Goal: Task Accomplishment & Management: Manage account settings

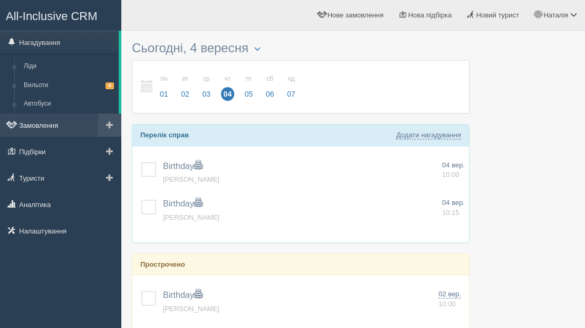
click at [34, 125] on link "Замовлення" at bounding box center [60, 124] width 121 height 23
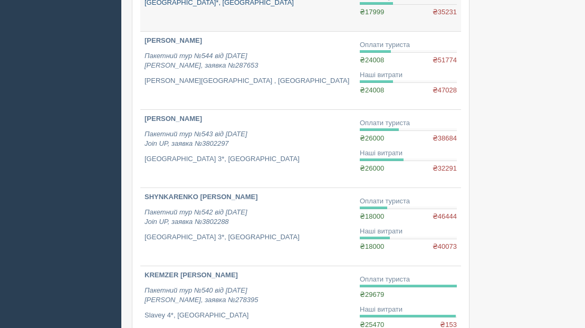
scroll to position [247, 0]
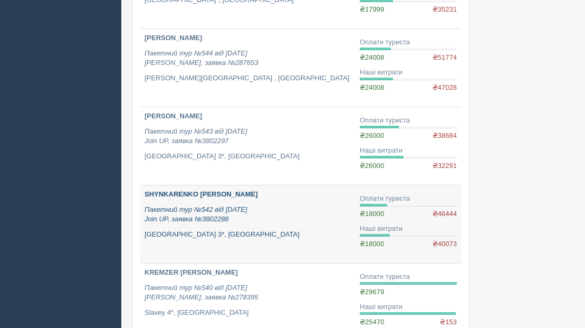
click at [179, 193] on b "SHYNKARENKO [PERSON_NAME]" at bounding box center [201, 194] width 113 height 8
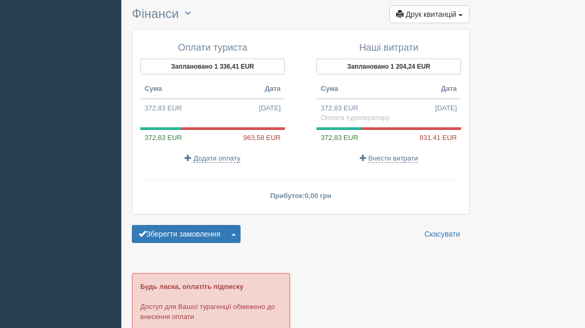
scroll to position [939, 0]
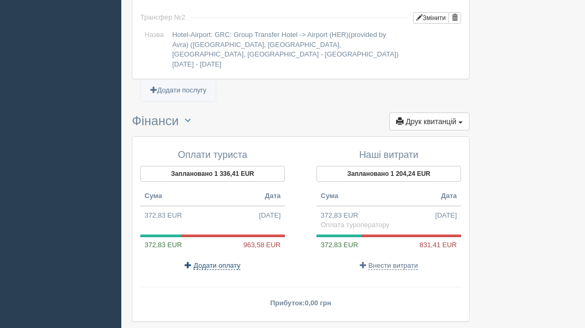
click at [223, 261] on span "Додати оплату" at bounding box center [217, 265] width 47 height 8
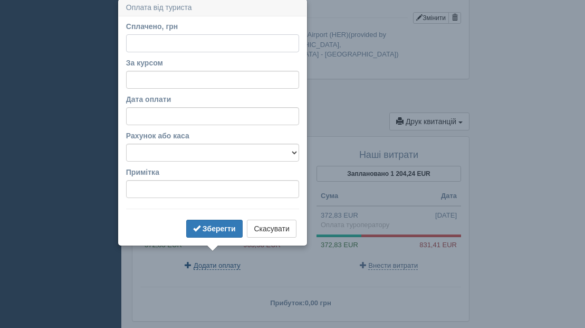
scroll to position [937, 0]
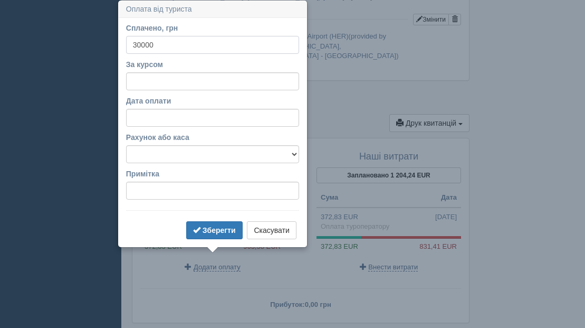
type input "30000"
click at [206, 71] on div "За курсом" at bounding box center [212, 74] width 173 height 31
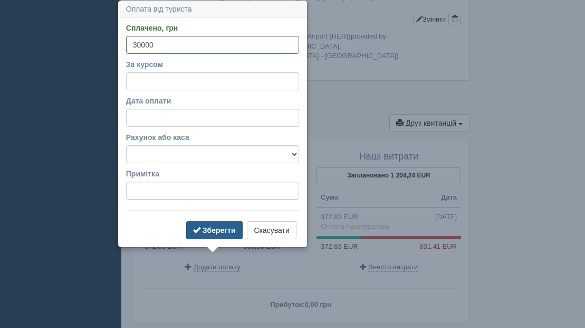
click at [213, 226] on b "Зберегти" at bounding box center [219, 230] width 33 height 8
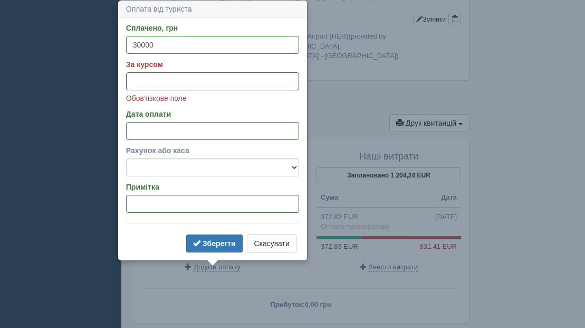
click at [157, 80] on input "За курсом" at bounding box center [212, 81] width 173 height 18
paste input "48.3241"
type input "48.3241"
click at [209, 108] on form "Сплачено, грн 30000 За курсом 48.3241 Обов'язкове поле Дата оплати Рахунок або …" at bounding box center [212, 139] width 173 height 232
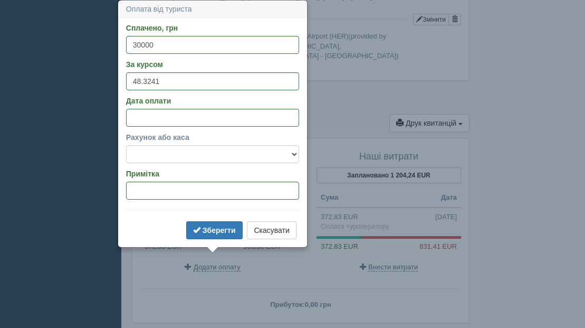
click at [165, 154] on select "UA983052990000026009046244921 готівка" at bounding box center [212, 154] width 173 height 18
select select "1562"
click at [126, 145] on select "UA983052990000026009046244921 готівка" at bounding box center [212, 154] width 173 height 18
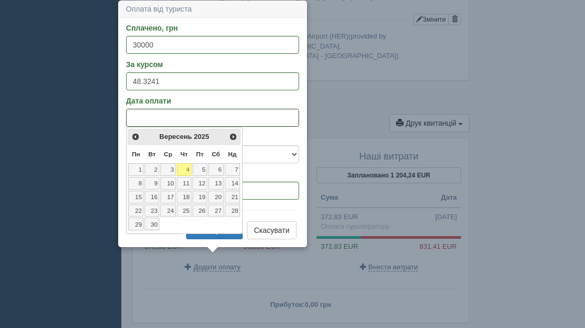
drag, startPoint x: 174, startPoint y: 119, endPoint x: 124, endPoint y: 118, distance: 49.1
click at [124, 118] on div "Сплачено, грн 30000 За курсом 48.3241 Дата оплати Рахунок або каса UA9830529900…" at bounding box center [213, 132] width 188 height 228
click at [135, 136] on span "<Попер" at bounding box center [135, 136] width 8 height 8
click at [185, 223] on link "28" at bounding box center [184, 223] width 15 height 13
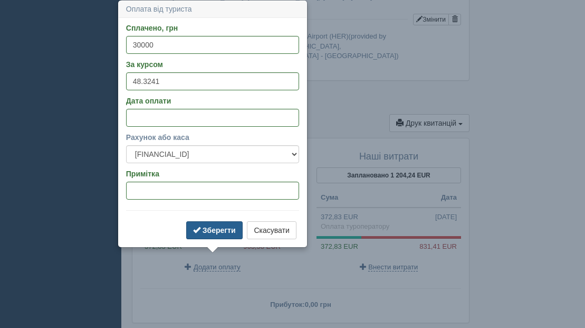
click at [213, 231] on b "Зберегти" at bounding box center [219, 230] width 33 height 8
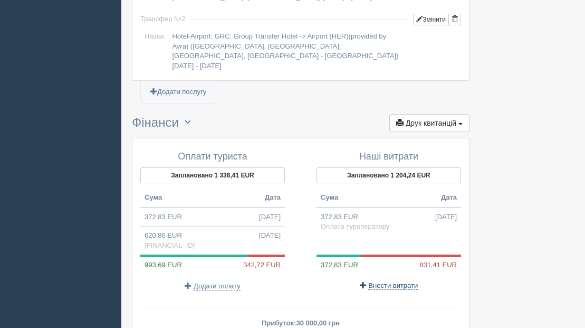
click at [388, 281] on span "Внести витрати" at bounding box center [393, 285] width 50 height 8
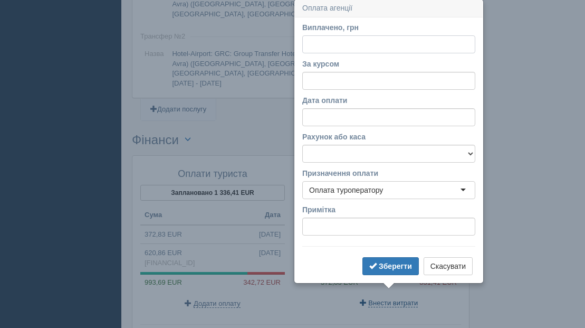
scroll to position [919, 0]
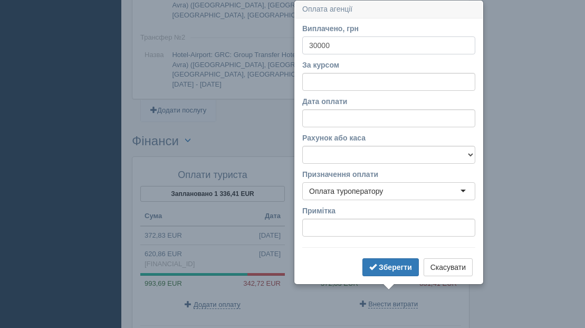
type input "30000"
click at [323, 82] on input "За курсом" at bounding box center [388, 82] width 173 height 18
paste input "48.3241"
type input "48.3241"
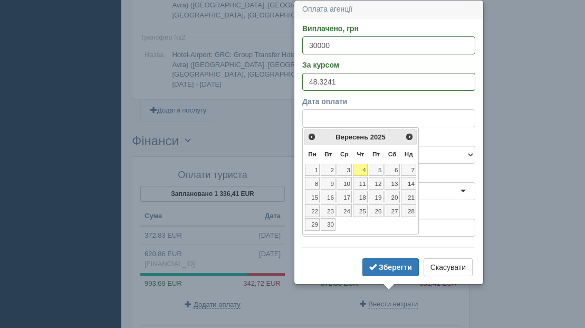
drag, startPoint x: 354, startPoint y: 122, endPoint x: 294, endPoint y: 120, distance: 59.6
click at [295, 120] on div "Виплачено, грн 30000 За курсом 48.3241 Дата оплати Рахунок або каса UA983052990…" at bounding box center [389, 150] width 188 height 265
click at [311, 137] on span "<Попер" at bounding box center [311, 136] width 8 height 8
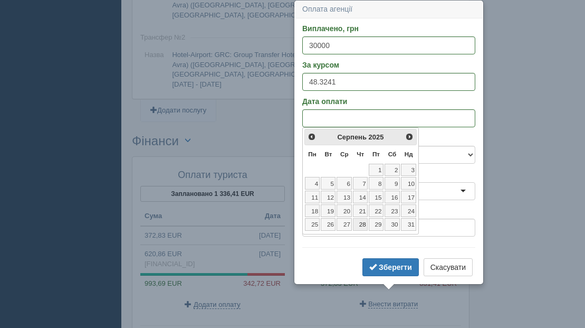
click at [363, 223] on link "28" at bounding box center [360, 224] width 15 height 13
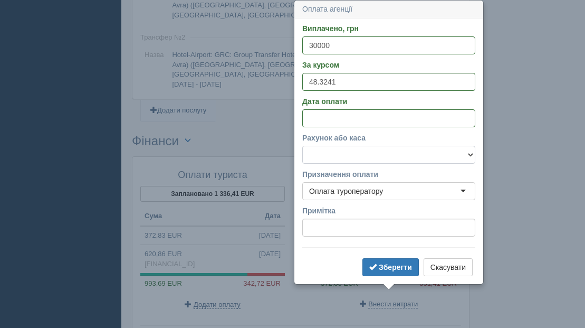
click at [312, 153] on select "UA983052990000026009046244921 готівка" at bounding box center [388, 155] width 173 height 18
select select "1562"
click at [302, 146] on select "UA983052990000026009046244921 готівка" at bounding box center [388, 155] width 173 height 18
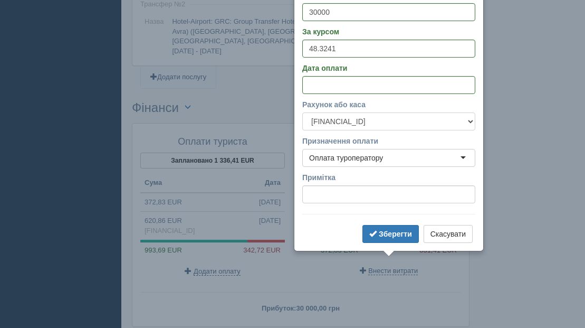
scroll to position [955, 0]
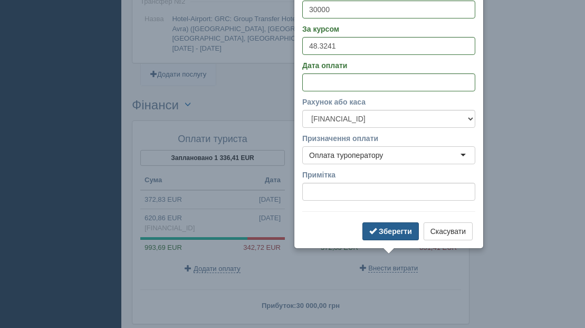
click at [398, 233] on b "Зберегти" at bounding box center [395, 231] width 33 height 8
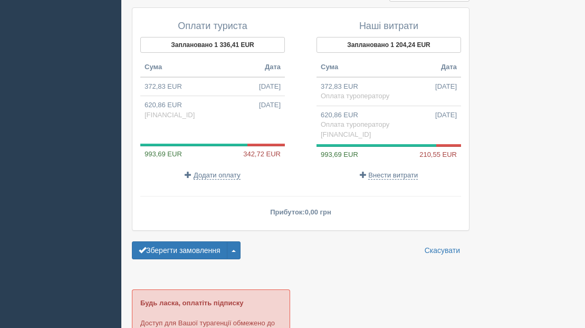
scroll to position [1069, 0]
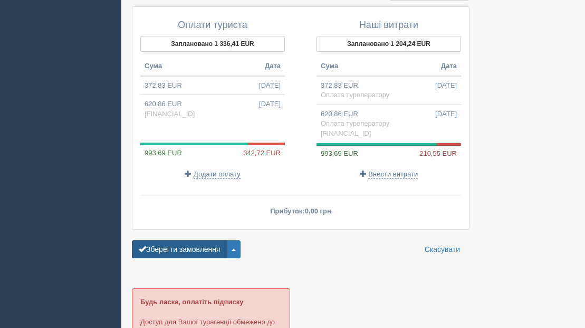
click at [205, 240] on button "Зберегти замовлення" at bounding box center [179, 249] width 95 height 18
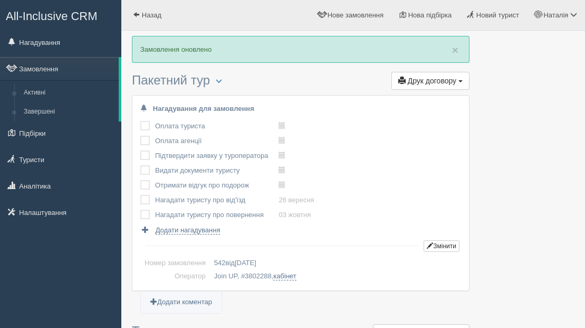
scroll to position [1, 0]
click at [44, 64] on link "Замовлення" at bounding box center [59, 67] width 119 height 23
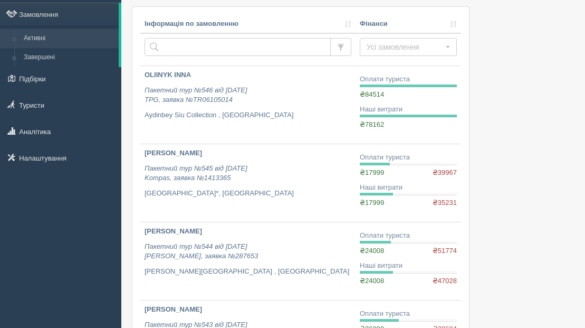
scroll to position [57, 0]
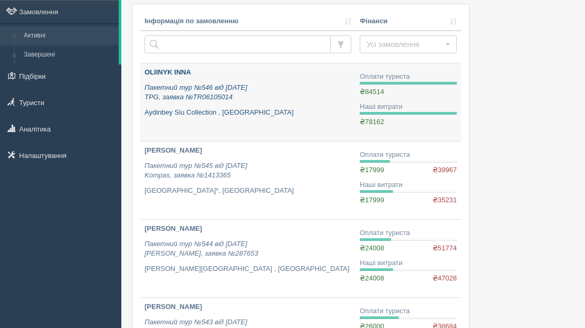
click at [168, 75] on b "OLIINYK INNA" at bounding box center [168, 72] width 46 height 8
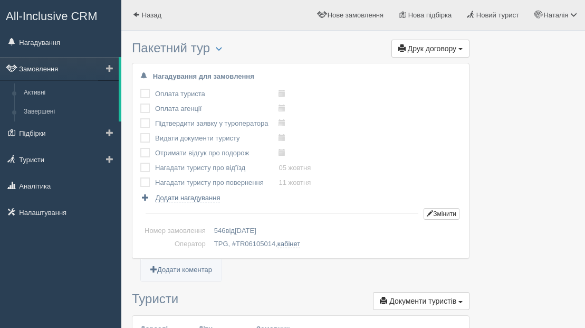
click at [46, 71] on link "Замовлення" at bounding box center [59, 68] width 119 height 23
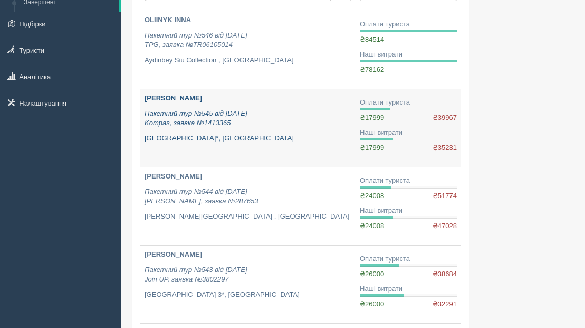
scroll to position [111, 0]
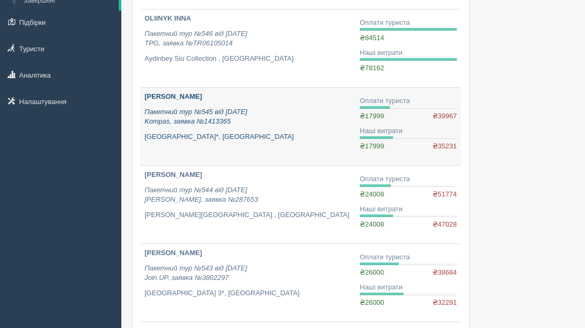
click at [188, 97] on b "[PERSON_NAME]" at bounding box center [174, 96] width 58 height 8
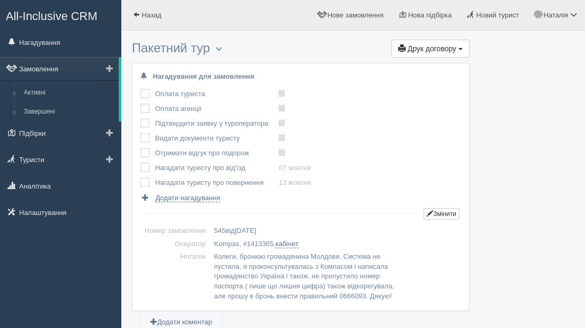
click at [58, 71] on link "Замовлення" at bounding box center [59, 68] width 119 height 23
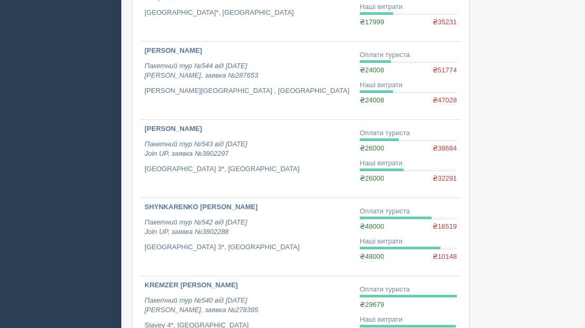
scroll to position [249, 0]
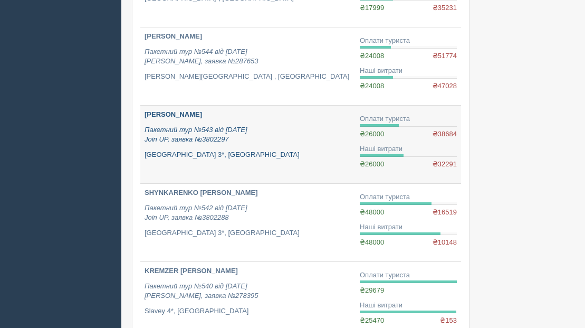
click at [178, 115] on b "HORBACH [PERSON_NAME]" at bounding box center [174, 114] width 58 height 8
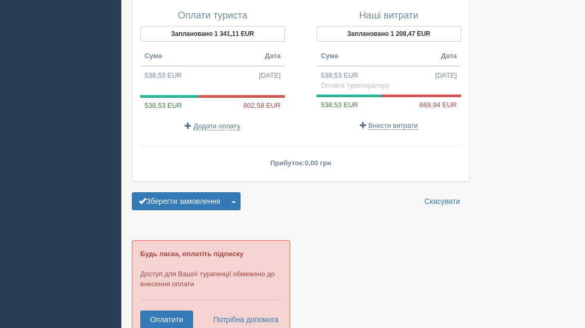
scroll to position [1110, 0]
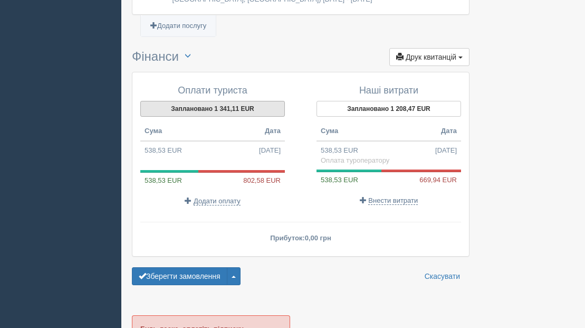
click at [234, 113] on button "Заплановано 1 341,11 EUR" at bounding box center [212, 109] width 145 height 16
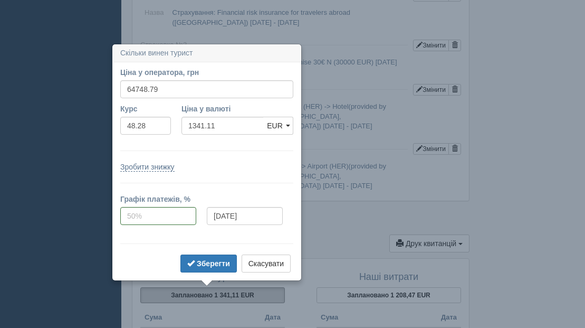
scroll to position [925, 0]
click at [218, 264] on b "Зберегти" at bounding box center [213, 262] width 33 height 8
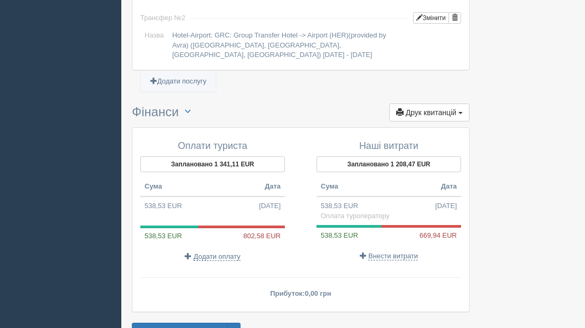
scroll to position [1065, 0]
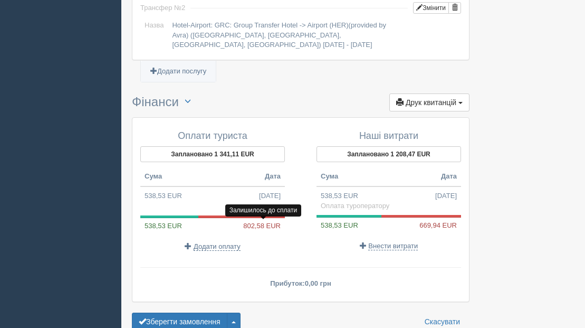
drag, startPoint x: 241, startPoint y: 223, endPoint x: 281, endPoint y: 227, distance: 39.8
click at [281, 227] on div "538,53 EUR 802,58 EUR" at bounding box center [212, 226] width 145 height 10
copy div "802,58 EUR"
click at [218, 247] on span "Додати оплату" at bounding box center [217, 246] width 47 height 8
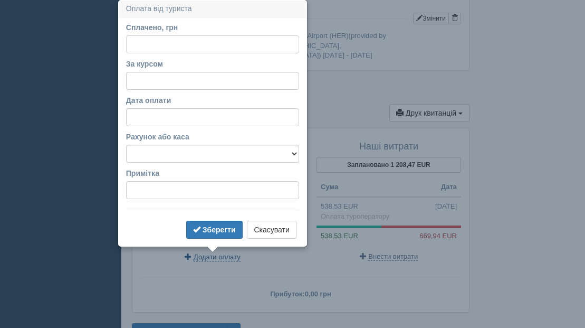
scroll to position [1054, 0]
type input "10700"
click at [160, 83] on input "За курсом" at bounding box center [212, 81] width 173 height 18
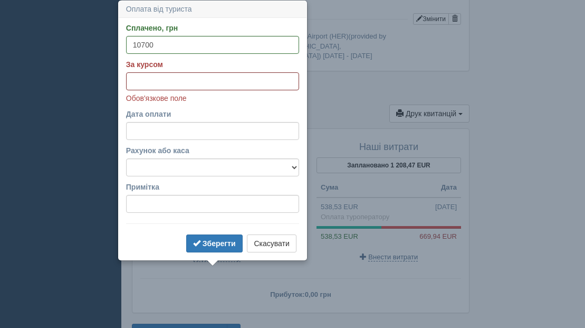
paste input "48.2024"
type input "48.2024"
click at [258, 170] on select "UA983052990000026009046244921 готівка" at bounding box center [212, 167] width 173 height 18
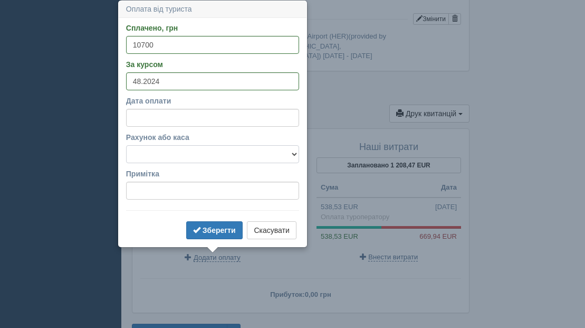
select select "1562"
click at [126, 145] on select "UA983052990000026009046244921 готівка" at bounding box center [212, 154] width 173 height 18
click at [227, 228] on b "Зберегти" at bounding box center [219, 230] width 33 height 8
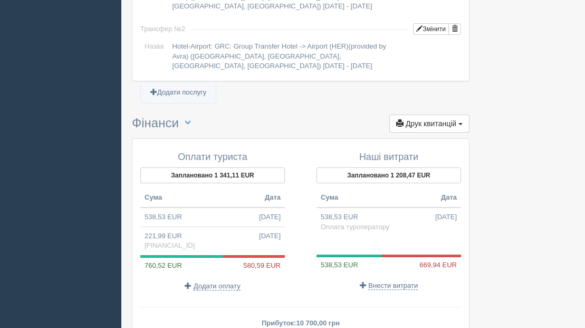
scroll to position [1137, 0]
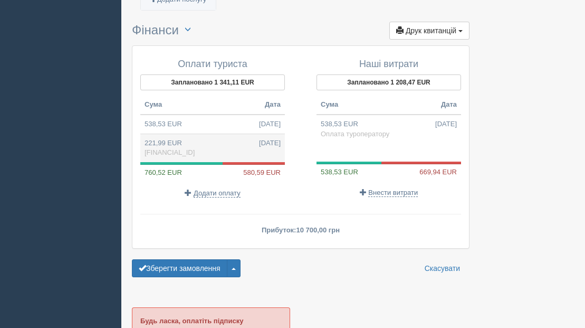
click at [195, 148] on span "UA983052990000026009046244921" at bounding box center [170, 152] width 50 height 8
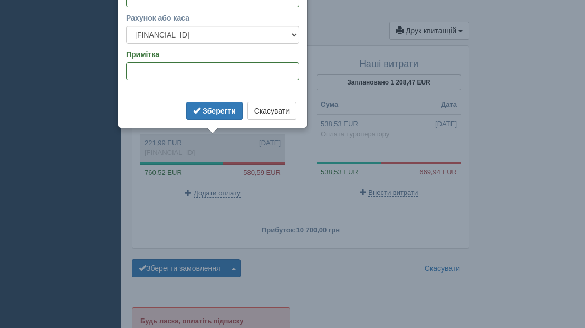
type input "10700.00"
type input "48.20"
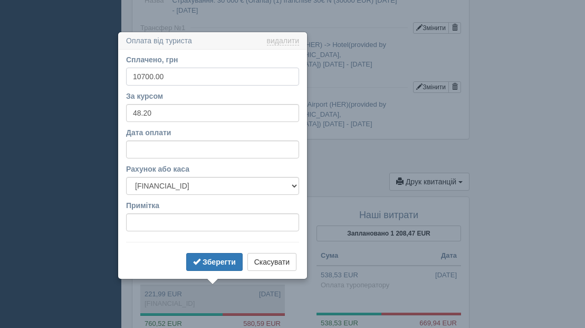
scroll to position [1018, 0]
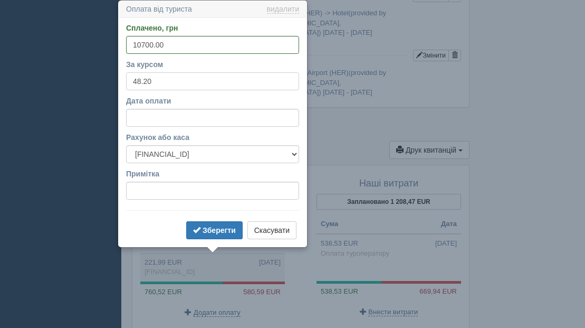
drag, startPoint x: 159, startPoint y: 79, endPoint x: 130, endPoint y: 80, distance: 29.1
click at [130, 80] on input "48.20" at bounding box center [212, 81] width 173 height 18
drag, startPoint x: 185, startPoint y: 49, endPoint x: 110, endPoint y: 49, distance: 74.4
drag, startPoint x: 153, startPoint y: 78, endPoint x: 131, endPoint y: 78, distance: 21.6
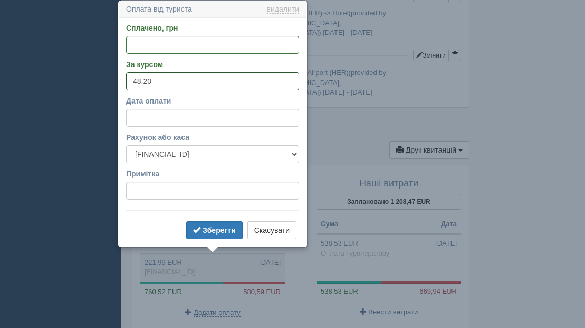
click at [131, 78] on input "48.20" at bounding box center [212, 81] width 173 height 18
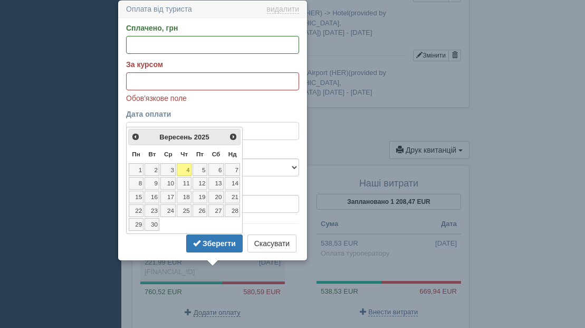
drag, startPoint x: 176, startPoint y: 117, endPoint x: 132, endPoint y: 113, distance: 44.5
click at [131, 113] on div "Дата оплати" at bounding box center [212, 124] width 173 height 31
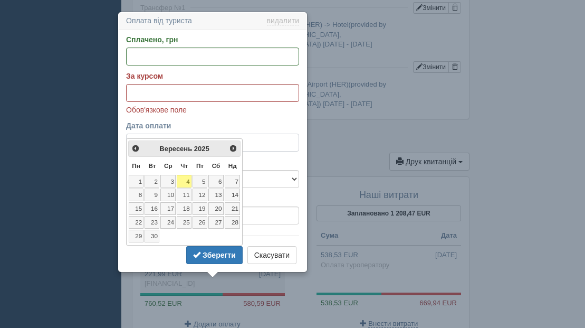
scroll to position [1007, 0]
click at [239, 118] on form "Сплачено, грн За курсом Обов'язкове поле Дата оплати Рахунок або каса UA9830529…" at bounding box center [212, 150] width 173 height 232
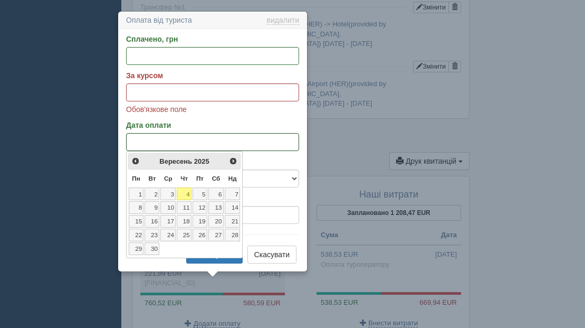
drag, startPoint x: 180, startPoint y: 141, endPoint x: 103, endPoint y: 142, distance: 77.0
type input "04.09.2025"
click at [215, 116] on form "Сплачено, грн За курсом Обов'язкове поле Дата оплати Рахунок або каса UA9830529…" at bounding box center [212, 150] width 173 height 232
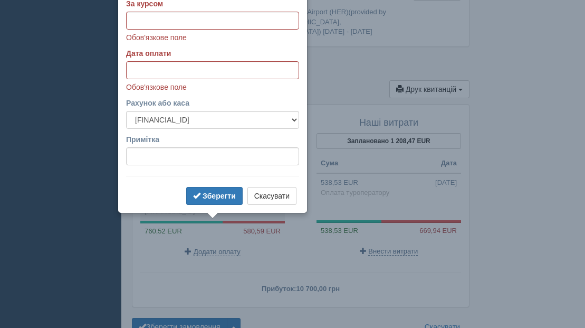
scroll to position [1091, 0]
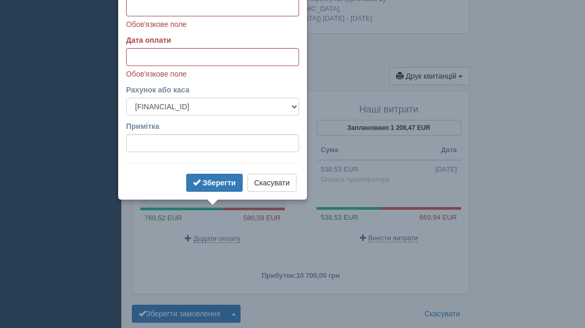
click at [260, 108] on select "UA983052990000026009046244921 готівка" at bounding box center [212, 107] width 173 height 18
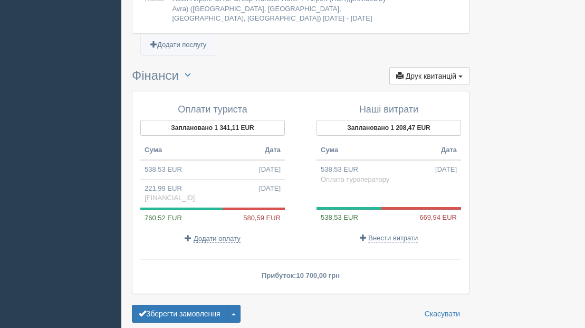
click at [230, 166] on td "538,53 EUR 10.08.2025" at bounding box center [212, 169] width 145 height 19
type input "26000.23"
type input "48.28"
select select
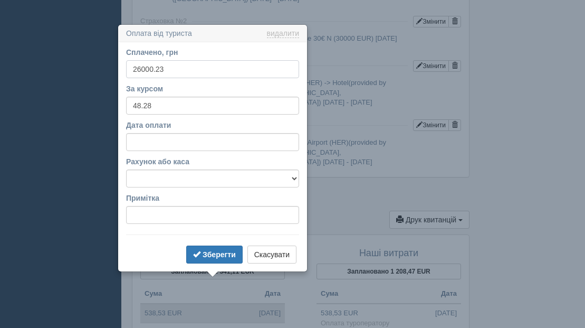
scroll to position [972, 0]
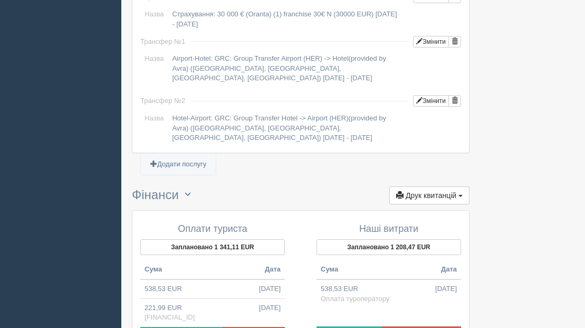
click at [149, 257] on div "Оплати туриста Заплановано 1 341,11 EUR Сума Дата 538,53 EUR 10.08.2025 221,99 …" at bounding box center [218, 292] width 166 height 149
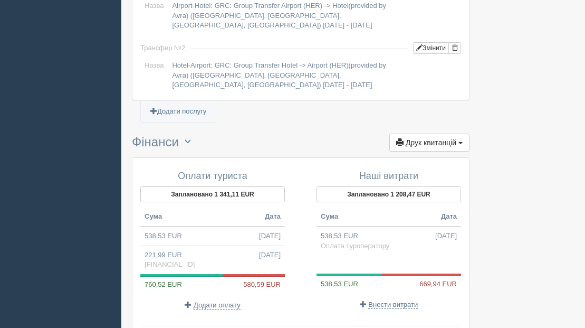
scroll to position [1050, 0]
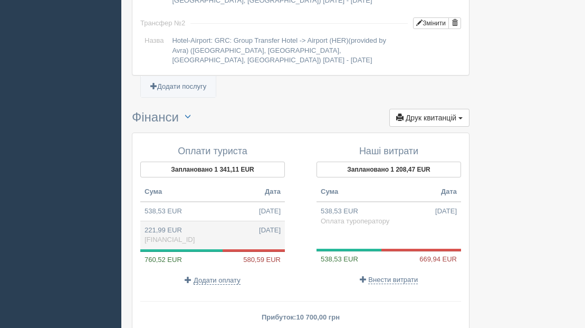
click at [275, 231] on span "04.09.2025" at bounding box center [270, 230] width 22 height 10
type input "10700.00"
type input "48.20"
select select "1562"
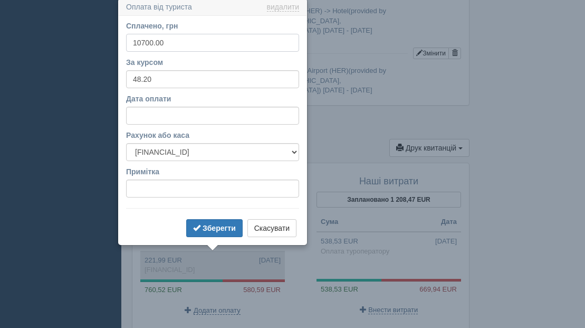
scroll to position [1018, 0]
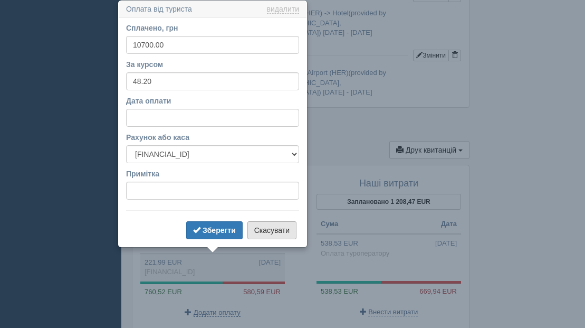
click at [282, 232] on button "Скасувати" at bounding box center [271, 230] width 49 height 18
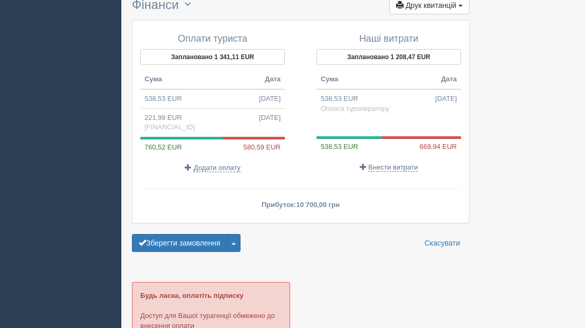
scroll to position [1166, 0]
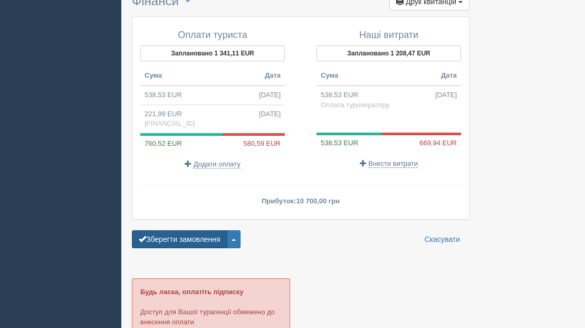
click at [189, 242] on button "Зберегти замовлення" at bounding box center [179, 239] width 95 height 18
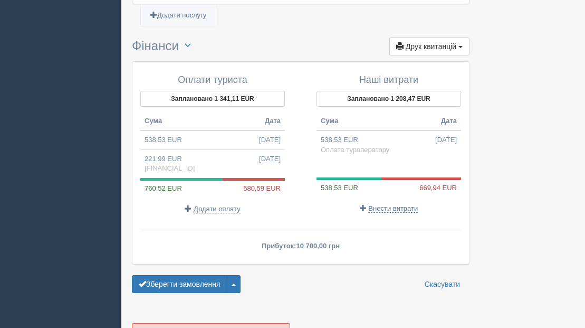
scroll to position [1155, 0]
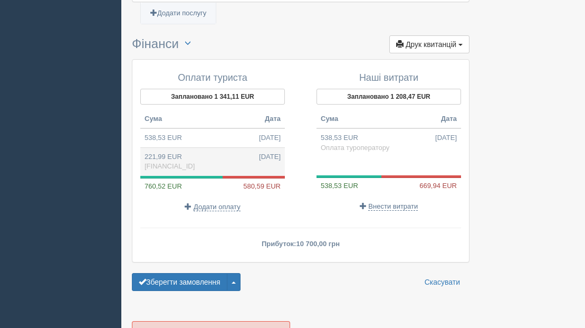
click at [211, 156] on td "221,99 EUR 04.09.2025 UA983052990000026009046244921" at bounding box center [212, 161] width 145 height 28
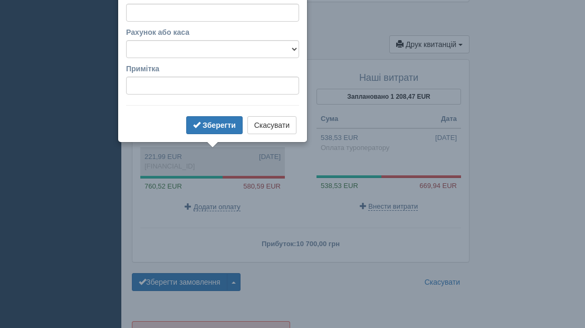
type input "10700.00"
type input "48.20"
select select "1562"
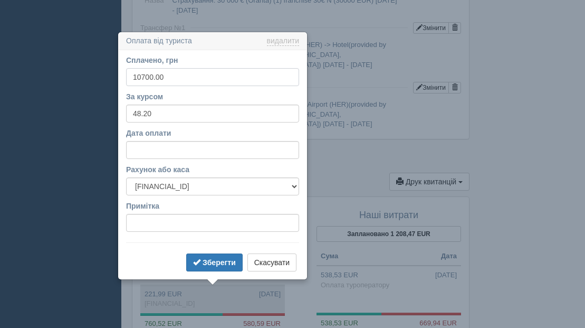
scroll to position [1050, 0]
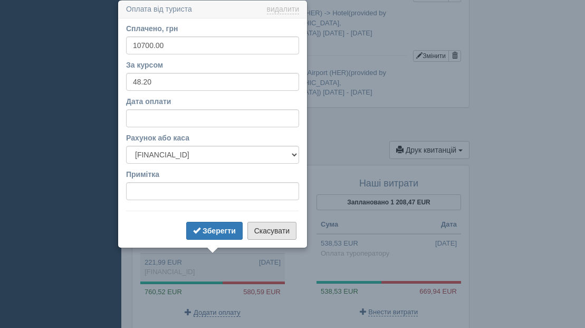
click at [273, 227] on button "Скасувати" at bounding box center [271, 231] width 49 height 18
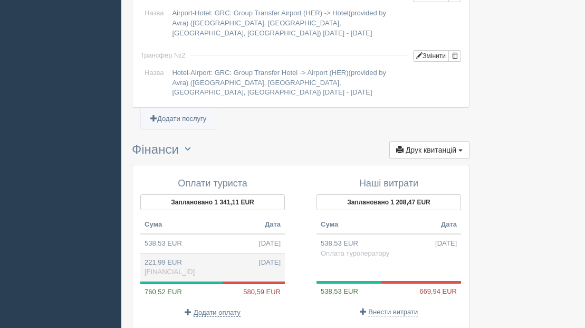
click at [202, 263] on td "221,99 EUR 04.09.2025 UA983052990000026009046244921" at bounding box center [212, 267] width 145 height 28
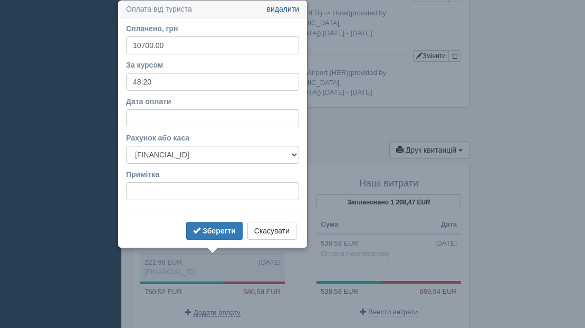
click at [278, 9] on link "видалити" at bounding box center [283, 9] width 32 height 8
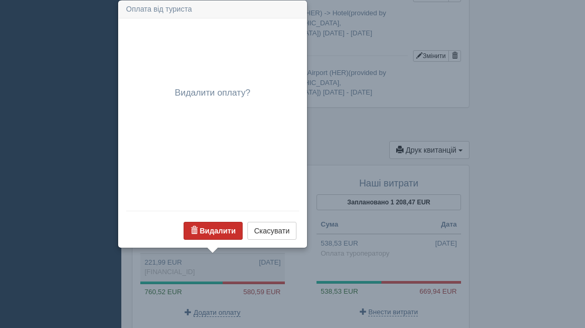
click at [225, 229] on b "Видалити" at bounding box center [217, 230] width 36 height 8
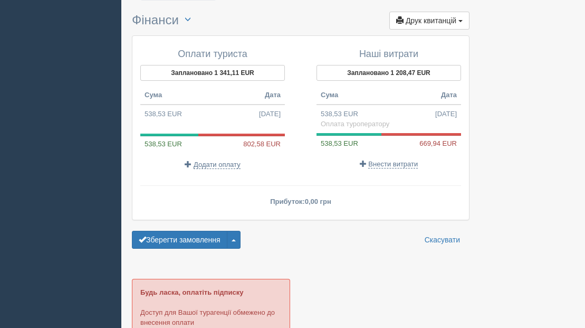
scroll to position [1321, 0]
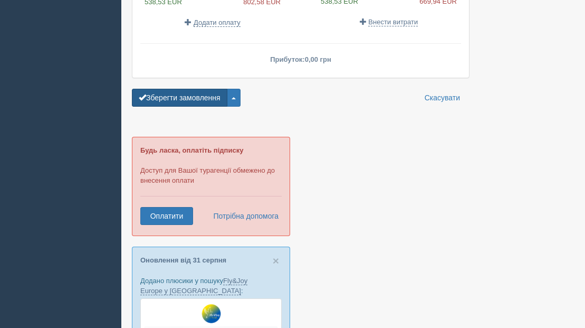
click at [197, 98] on button "Зберегти замовлення" at bounding box center [179, 98] width 95 height 18
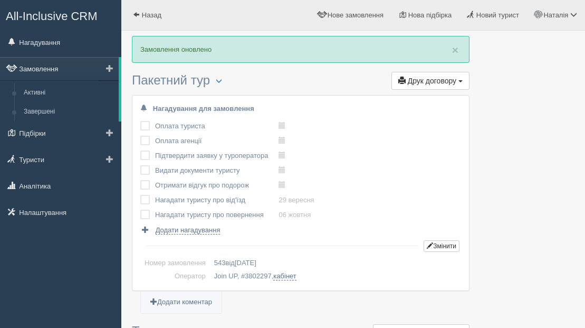
click at [45, 69] on link "Замовлення" at bounding box center [59, 68] width 119 height 23
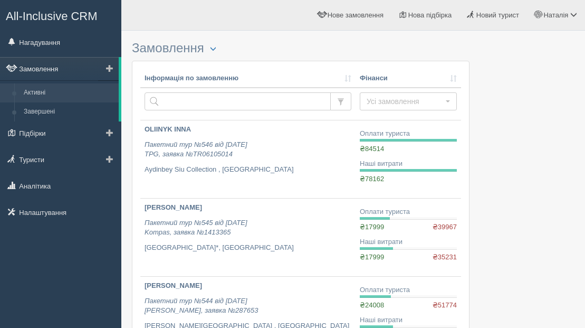
click at [31, 70] on link "Замовлення" at bounding box center [59, 68] width 119 height 23
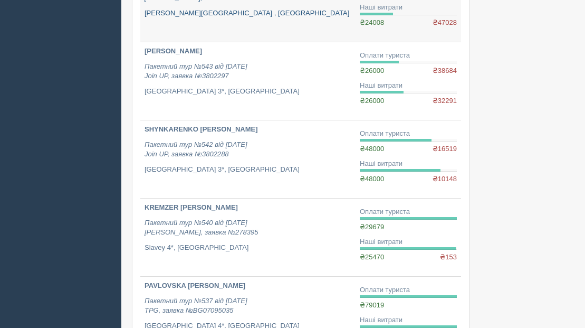
scroll to position [313, 0]
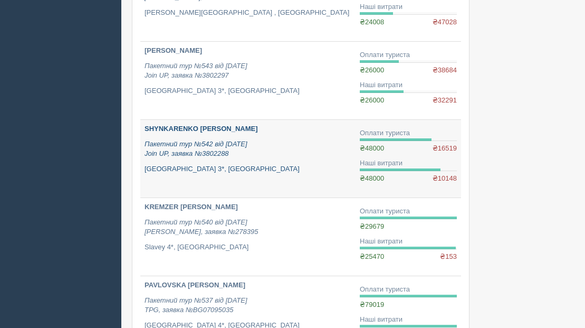
click at [161, 127] on b "SHYNKARENKO [PERSON_NAME]" at bounding box center [201, 128] width 113 height 8
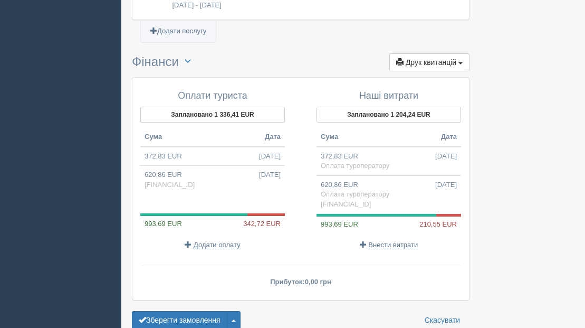
scroll to position [998, 0]
click at [211, 241] on span "Додати оплату" at bounding box center [217, 245] width 47 height 8
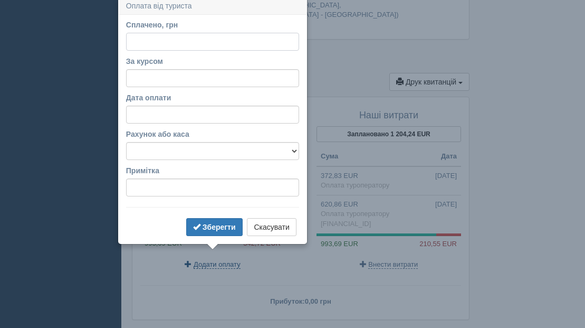
scroll to position [975, 0]
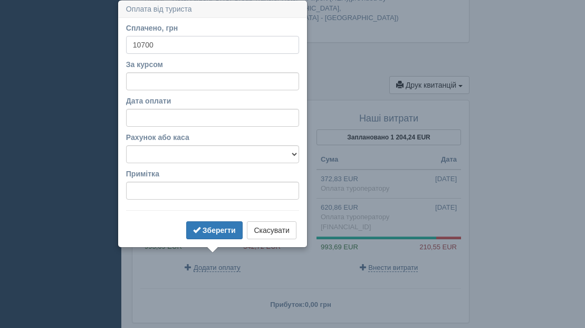
type input "10700"
click at [149, 75] on input "За курсом" at bounding box center [212, 81] width 173 height 18
paste input "48.20"
type input "48.20"
click at [152, 158] on select "UA983052990000026009046244921 готівка" at bounding box center [212, 154] width 173 height 18
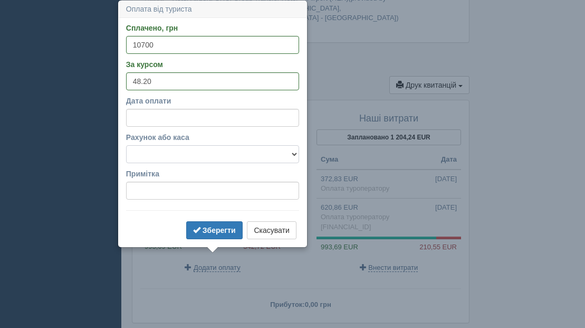
select select "1562"
click at [126, 145] on select "UA983052990000026009046244921 готівка" at bounding box center [212, 154] width 173 height 18
click at [215, 231] on b "Зберегти" at bounding box center [219, 230] width 33 height 8
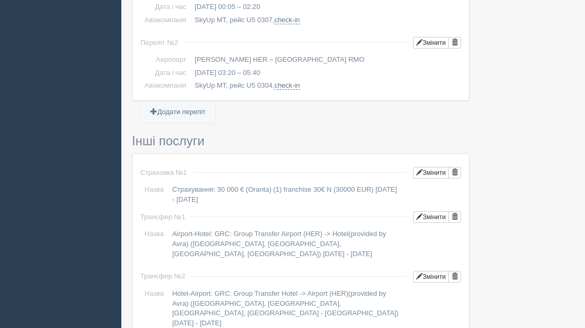
scroll to position [683, 0]
